Goal: Transaction & Acquisition: Book appointment/travel/reservation

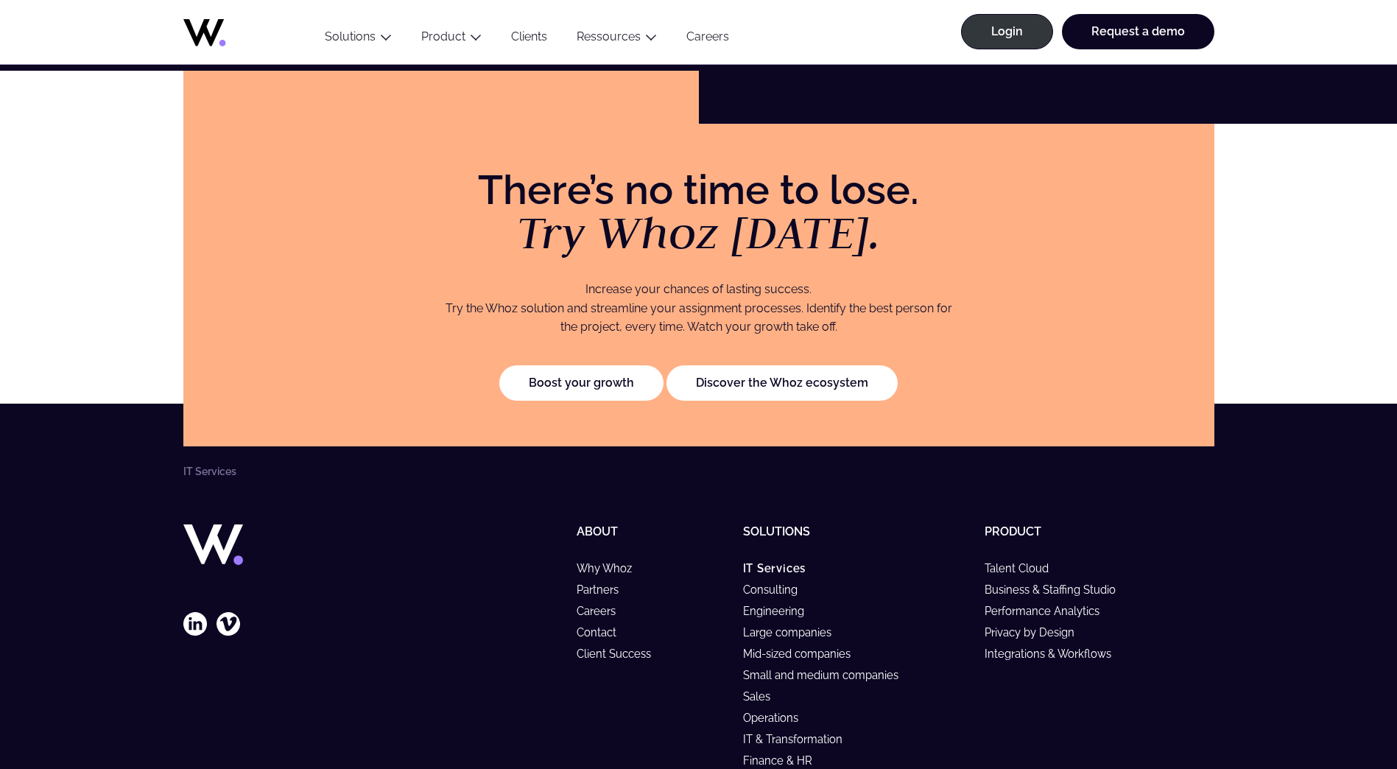
scroll to position [3297, 0]
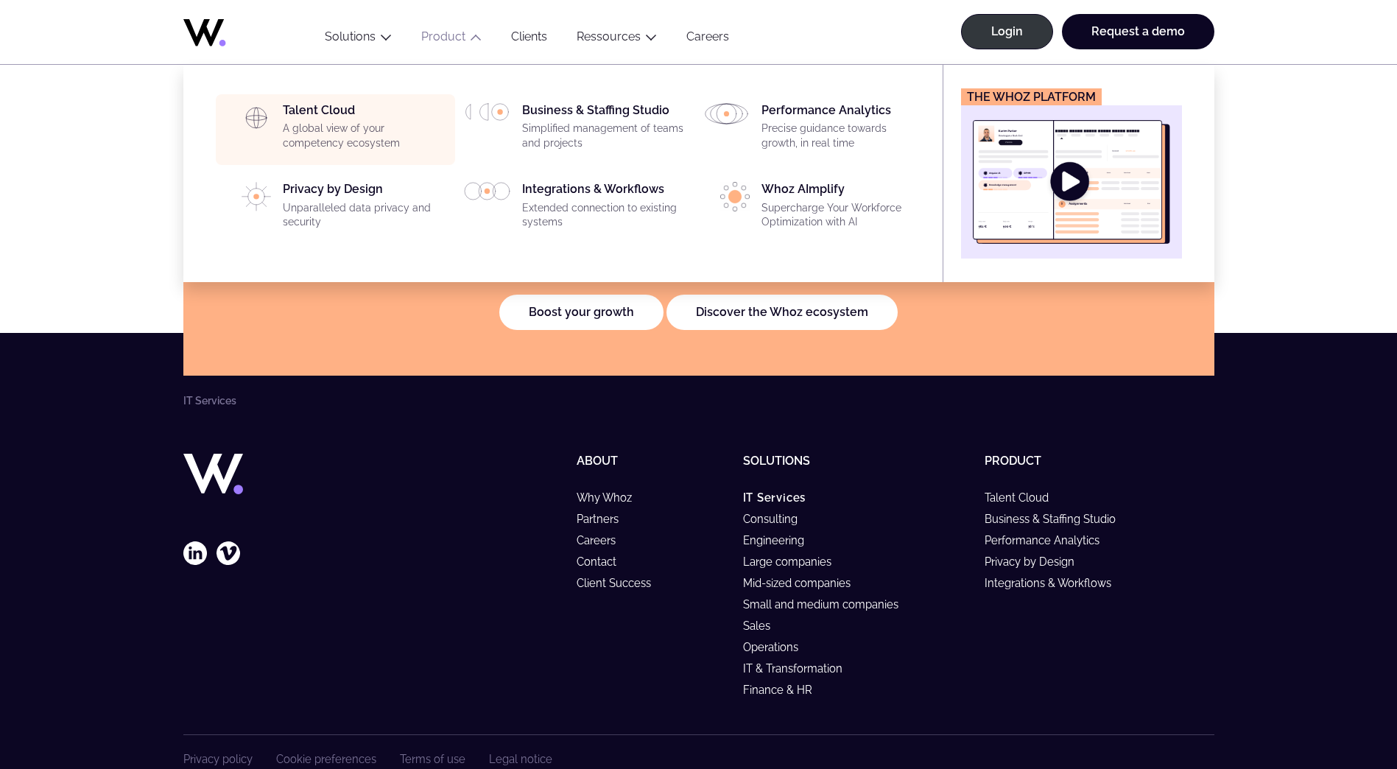
click at [361, 127] on p "A global view of your competency ecosystem" at bounding box center [364, 135] width 163 height 29
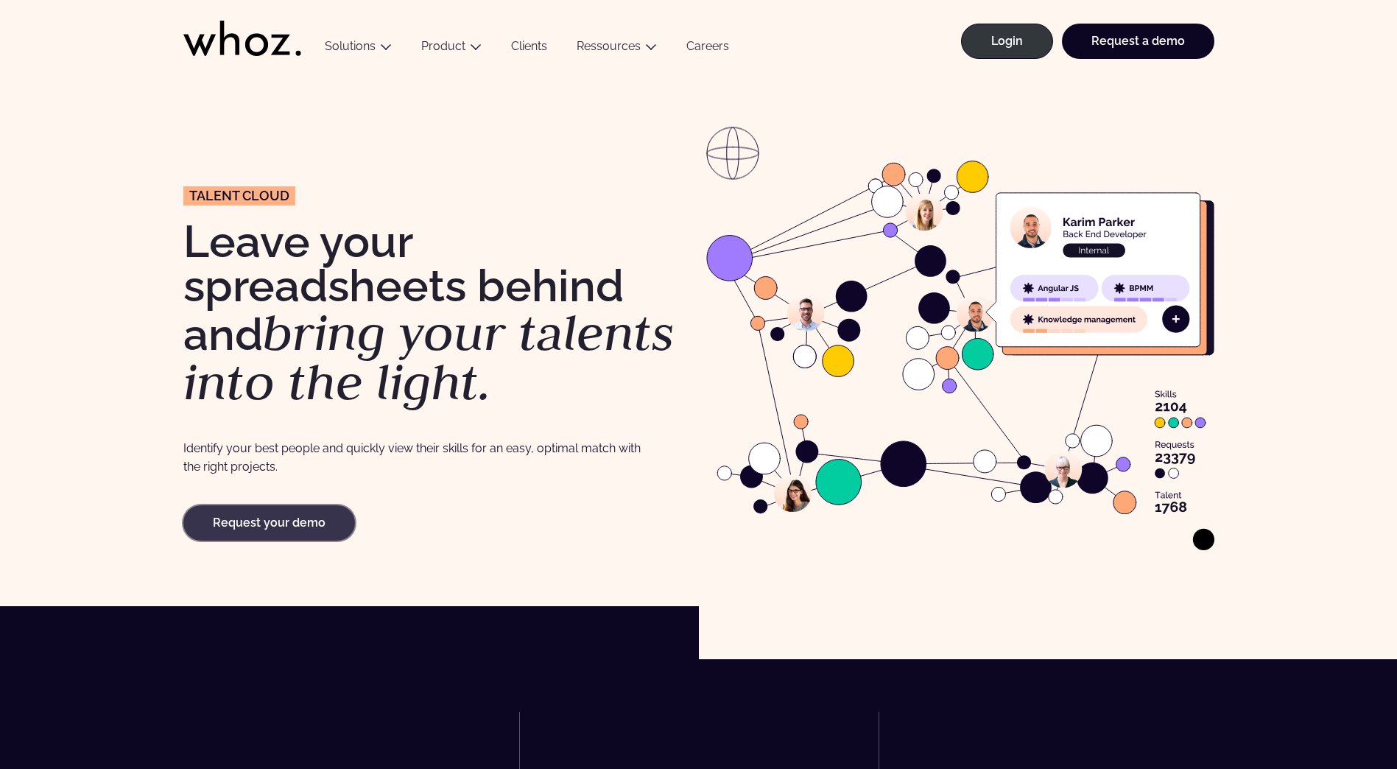
click at [303, 519] on link "Request your demo" at bounding box center [269, 522] width 172 height 35
